Goal: Transaction & Acquisition: Book appointment/travel/reservation

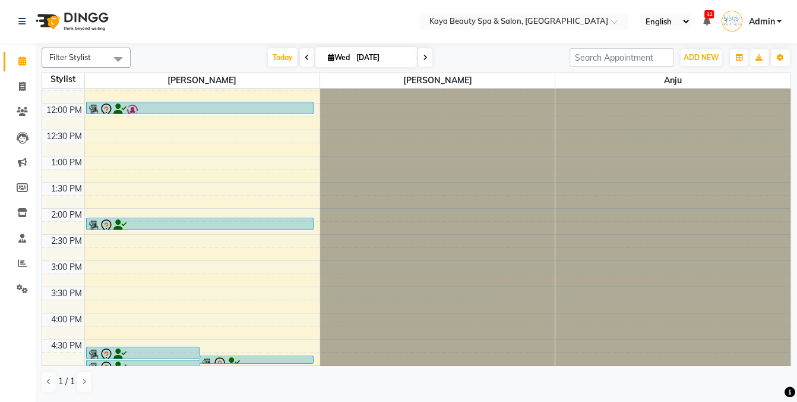
scroll to position [185, 0]
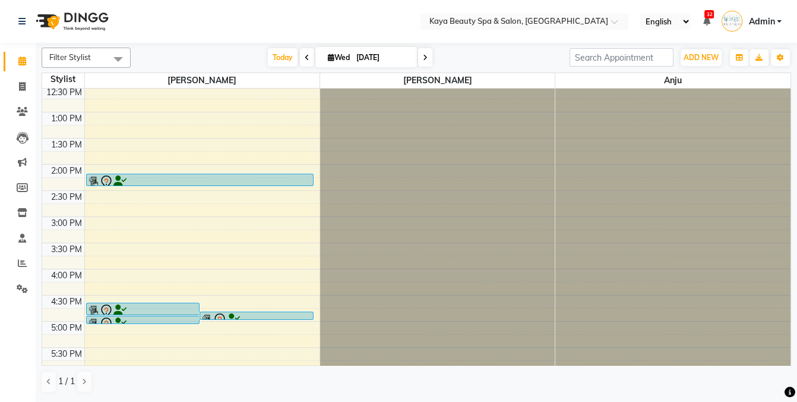
click at [328, 59] on icon at bounding box center [331, 57] width 7 height 8
select select "10"
select select "2025"
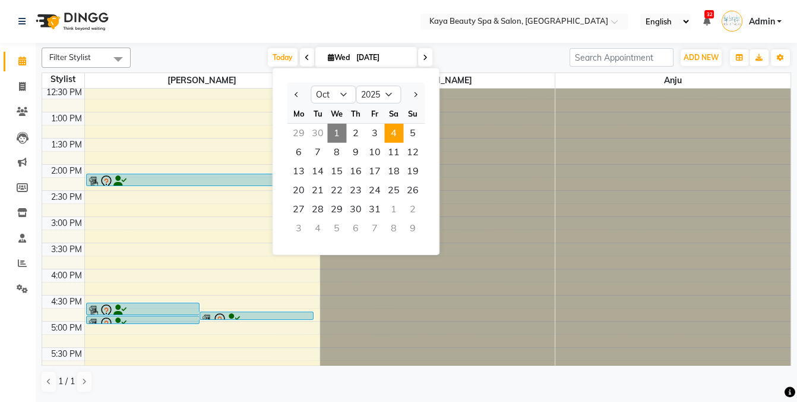
click at [393, 132] on span "4" at bounding box center [393, 133] width 19 height 19
type input "[DATE]"
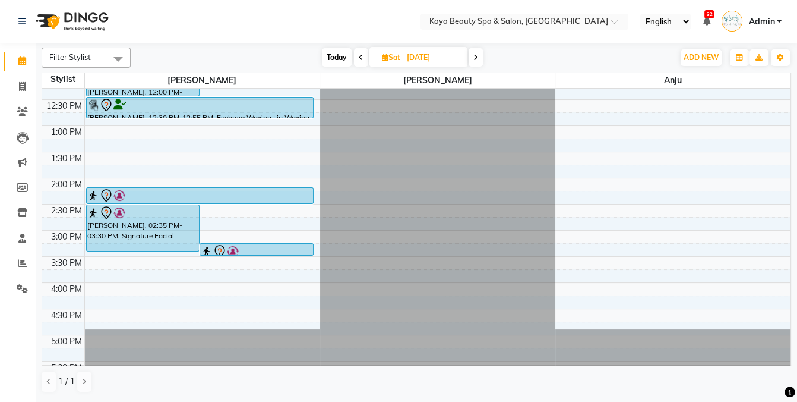
scroll to position [170, 0]
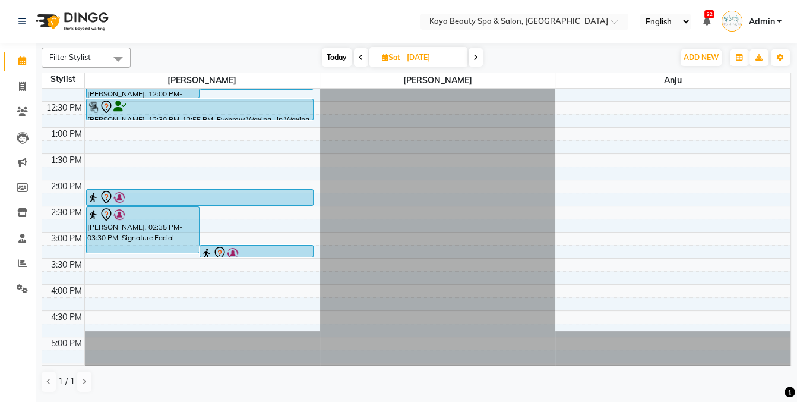
click at [590, 231] on div "9:00 AM 9:30 AM 10:00 AM 10:30 AM 11:00 AM 11:30 AM 12:00 PM 12:30 PM 1:00 PM 1…" at bounding box center [416, 154] width 749 height 470
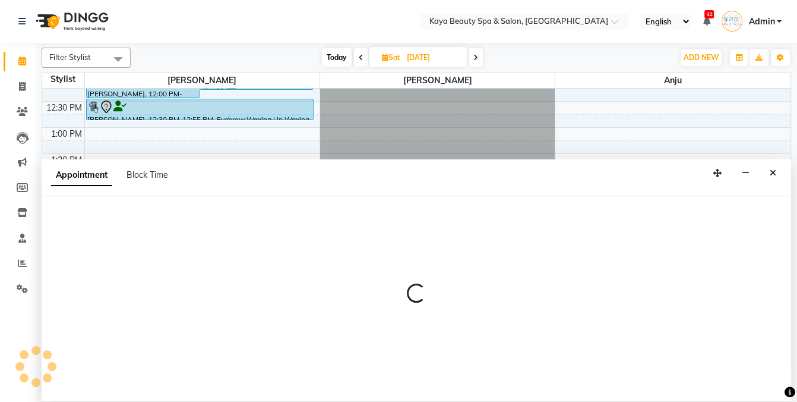
select select "71833"
select select "tentative"
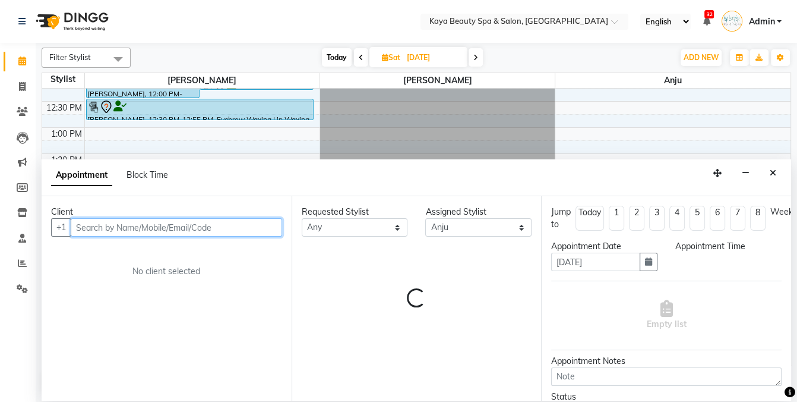
select select "900"
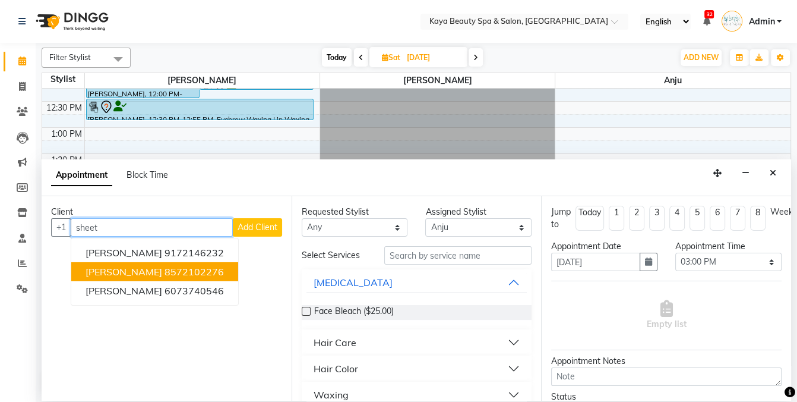
click at [175, 270] on ngb-highlight "8572102276" at bounding box center [194, 272] width 59 height 12
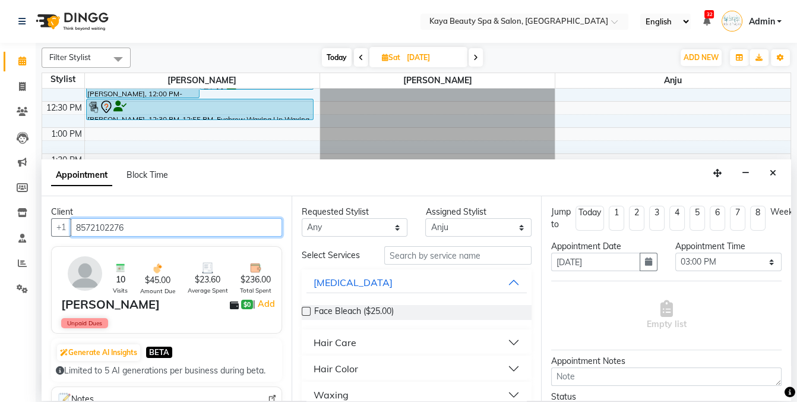
type input "8572102276"
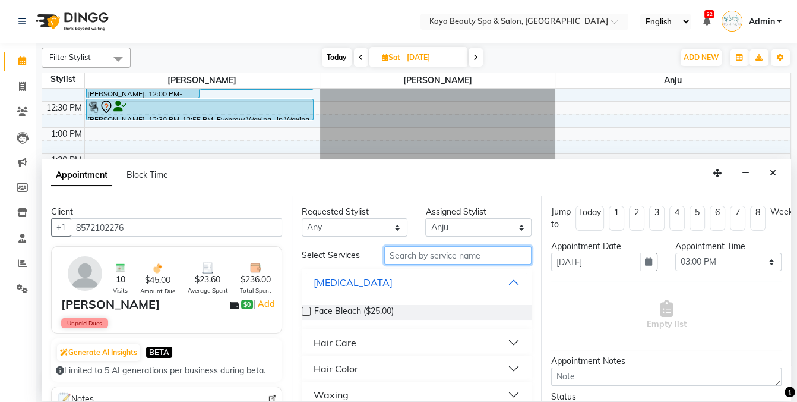
click at [416, 257] on input "text" at bounding box center [457, 255] width 147 height 18
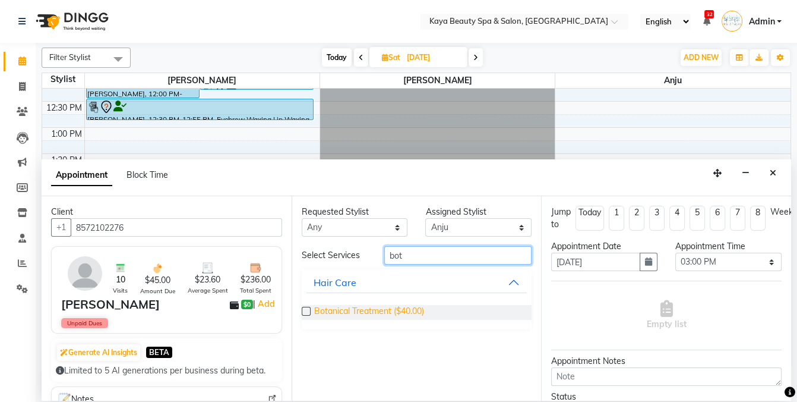
type input "bot"
click at [353, 314] on span "Botanical Treatment ($40.00)" at bounding box center [369, 312] width 110 height 15
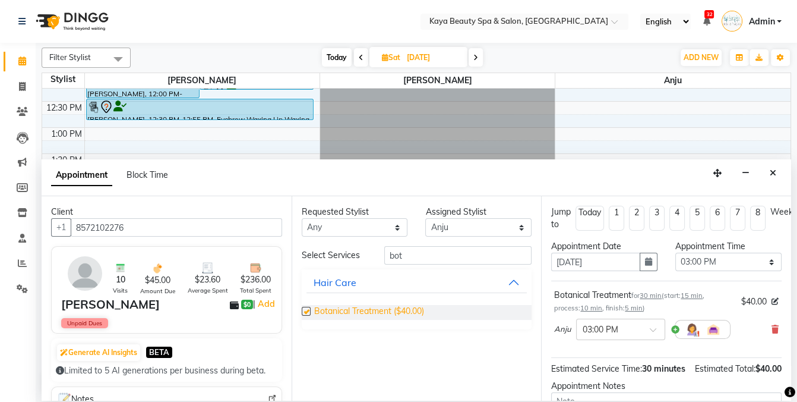
checkbox input "false"
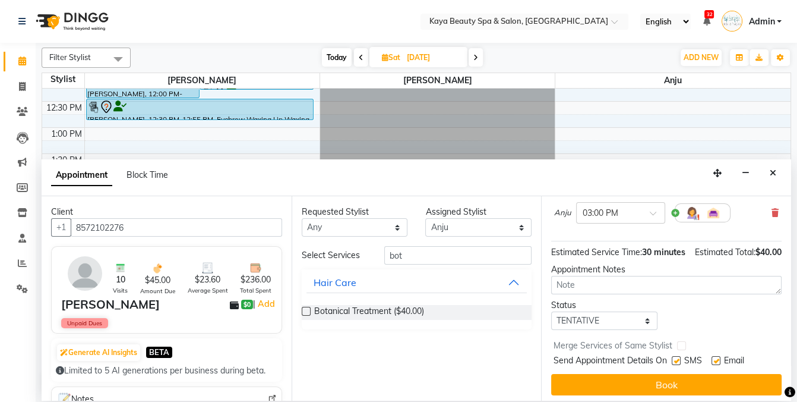
scroll to position [120, 0]
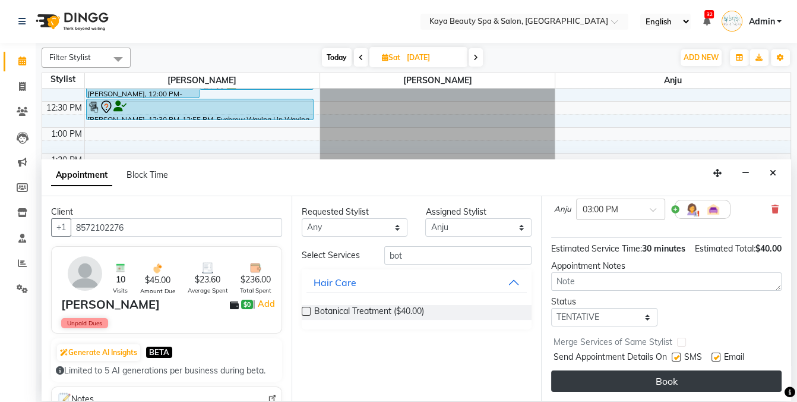
click at [659, 378] on button "Book" at bounding box center [666, 380] width 231 height 21
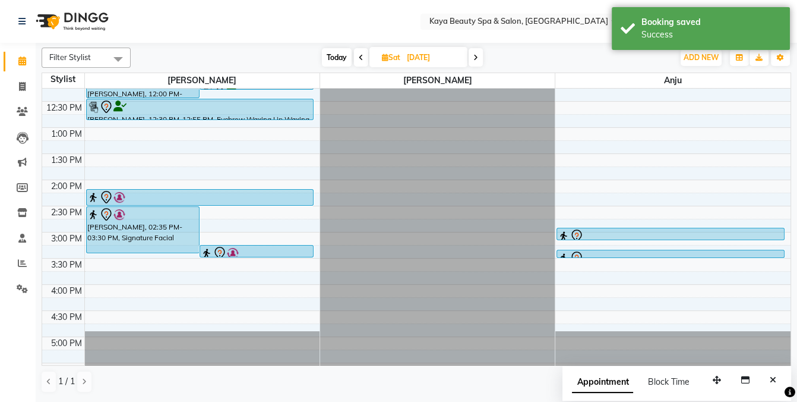
click at [771, 378] on icon "Close" at bounding box center [773, 379] width 7 height 8
